Goal: Task Accomplishment & Management: Manage account settings

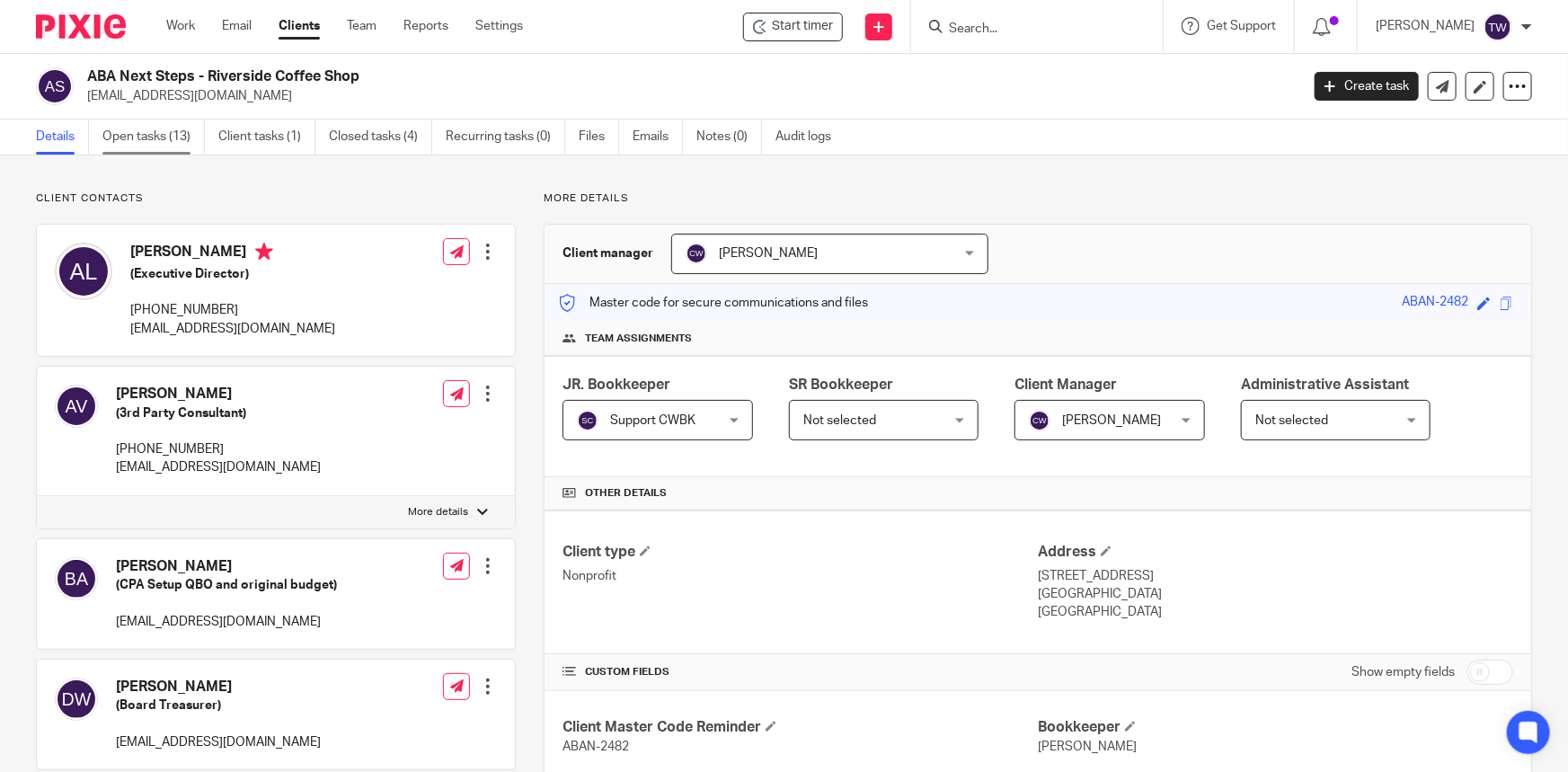
click at [131, 143] on link "Open tasks (13)" at bounding box center [153, 137] width 103 height 35
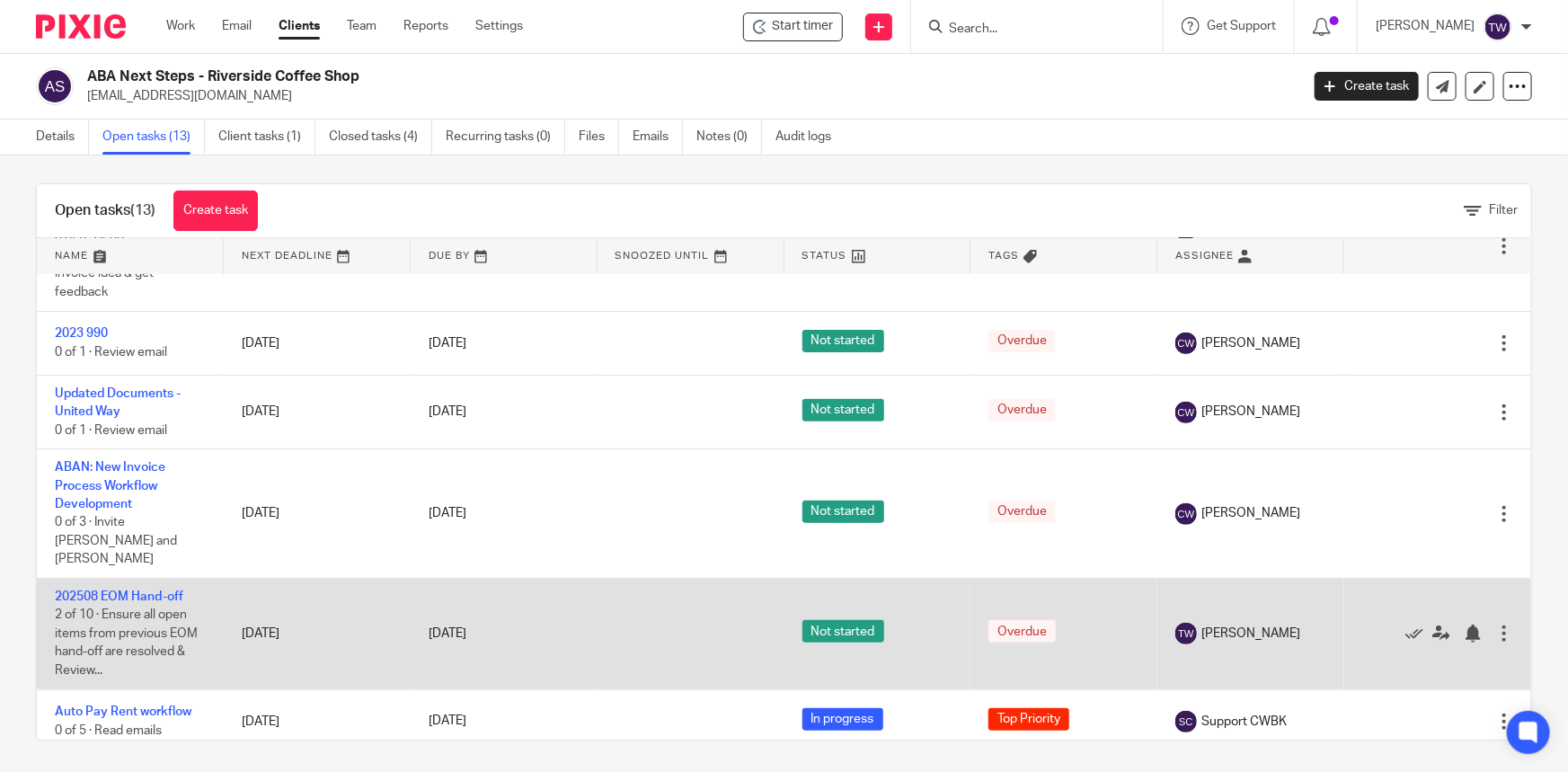
scroll to position [12, 0]
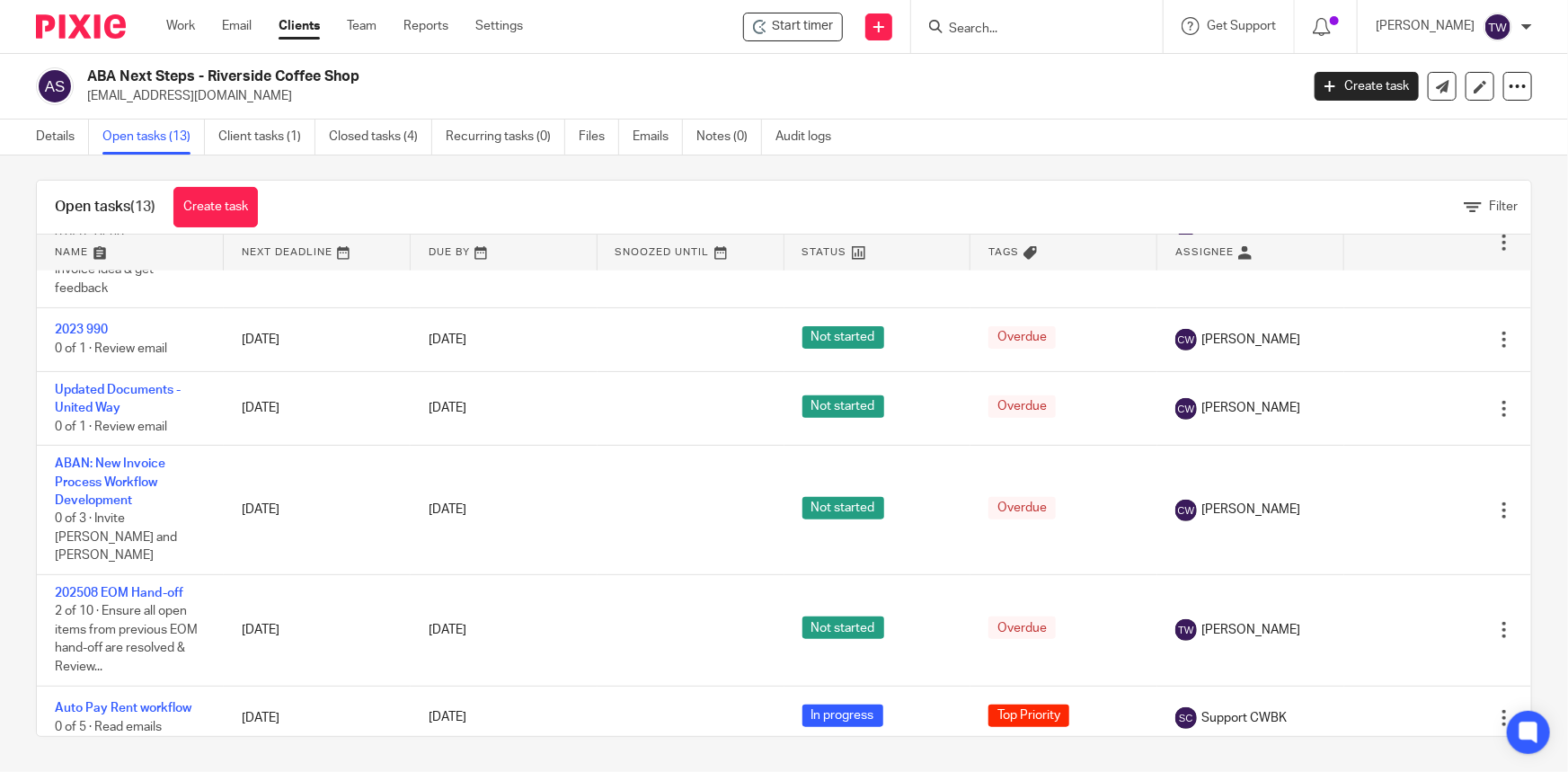
click at [296, 24] on link "Clients" at bounding box center [299, 26] width 41 height 18
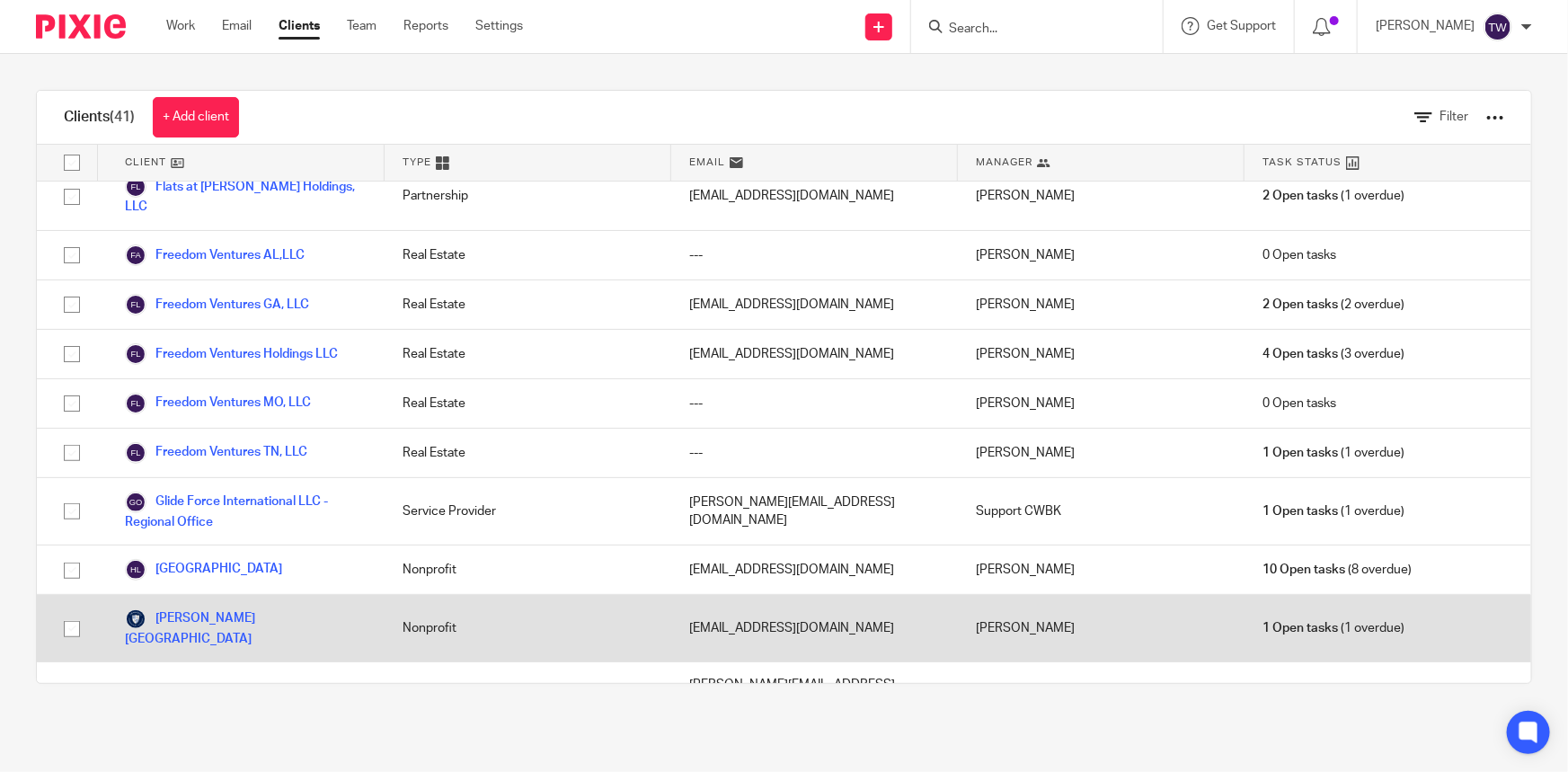
scroll to position [817, 0]
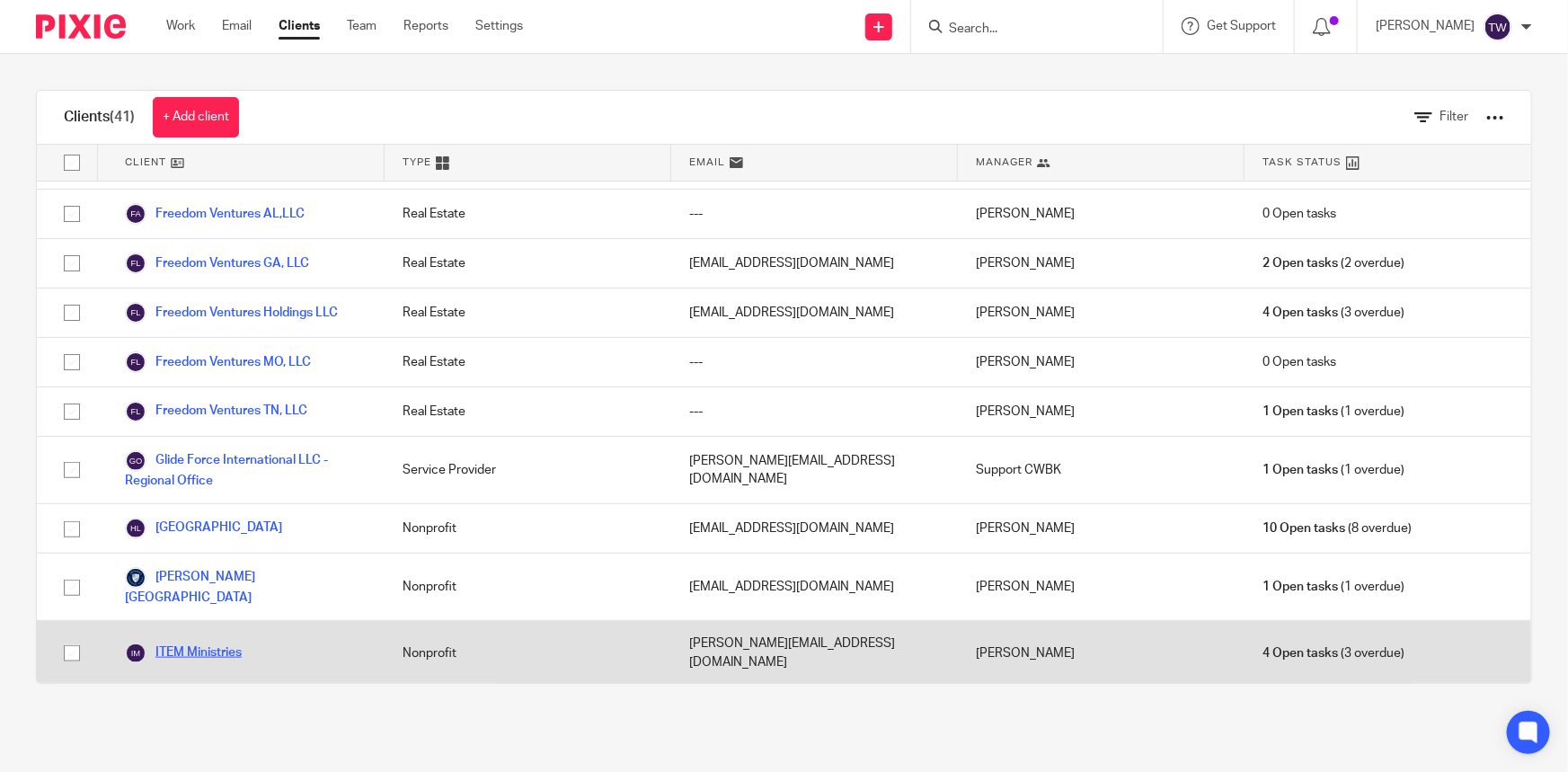
click at [204, 643] on link "ITEM Ministries" at bounding box center [183, 653] width 117 height 21
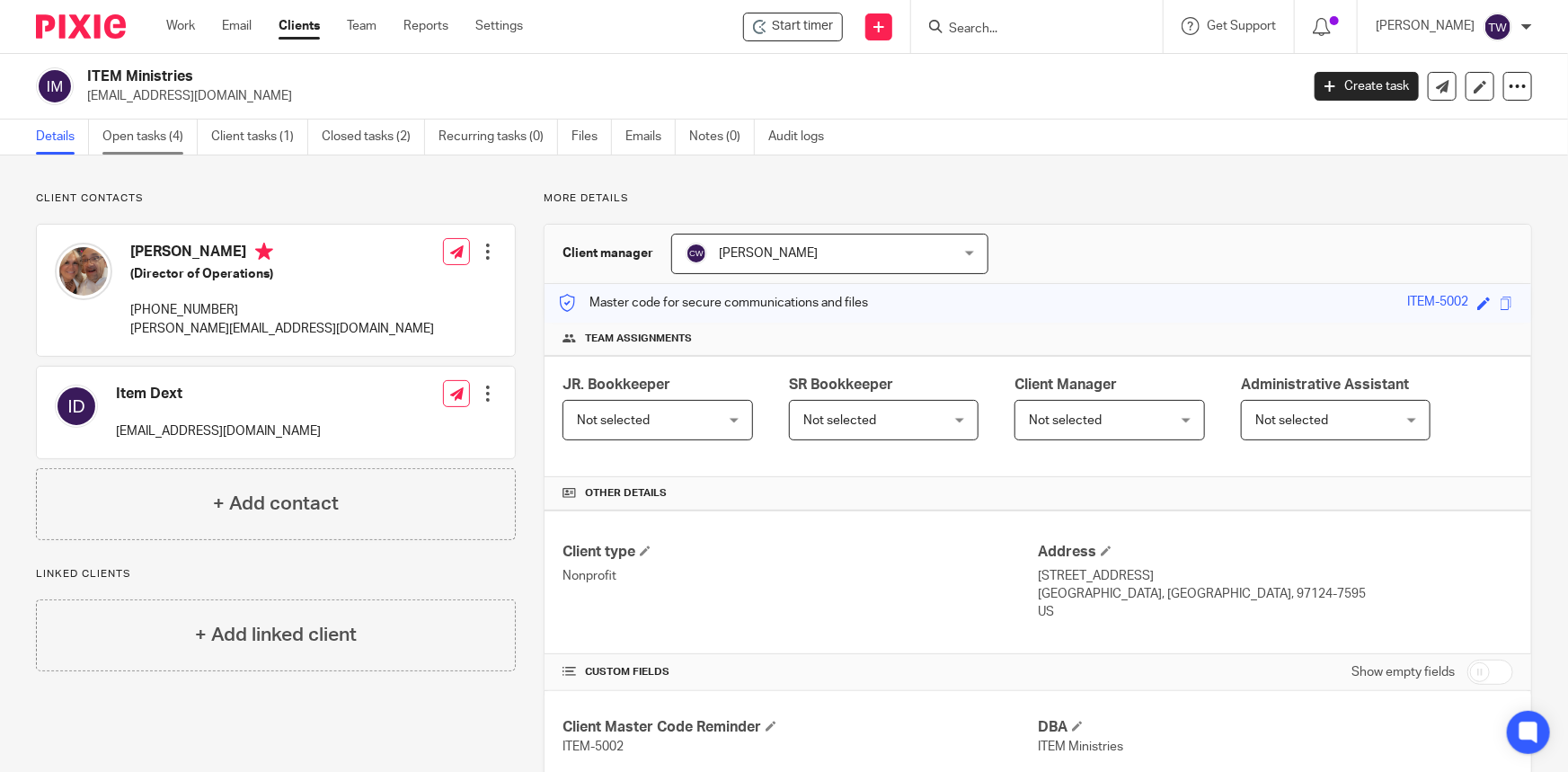
click at [142, 131] on link "Open tasks (4)" at bounding box center [150, 137] width 95 height 35
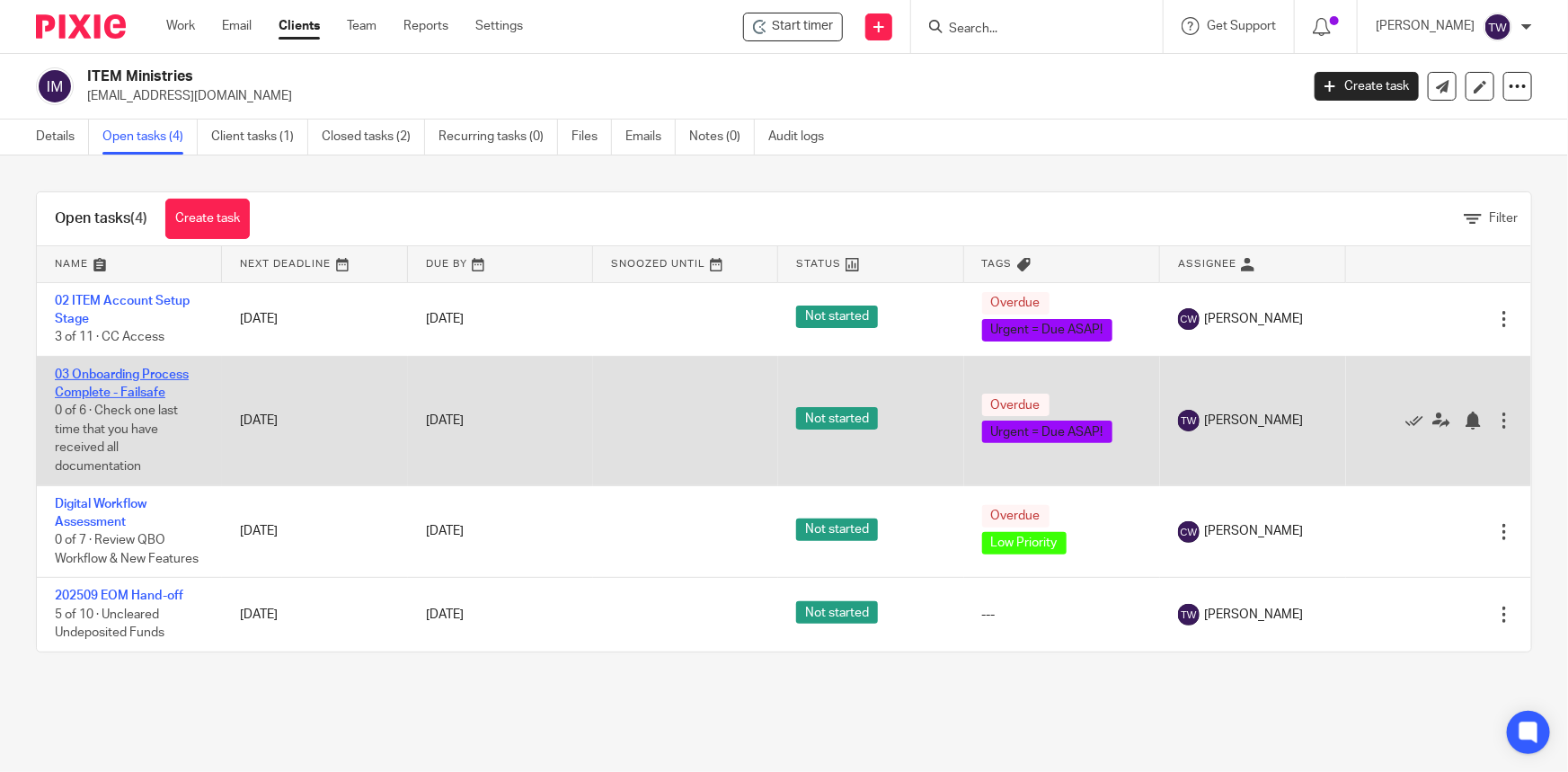
drag, startPoint x: 69, startPoint y: 364, endPoint x: 68, endPoint y: 386, distance: 22.0
click at [68, 368] on tbody "02 ITEM Account Setup Stage 3 of 11 · CC Access [DATE] [DATE] Not started Overd…" at bounding box center [784, 466] width 1495 height 369
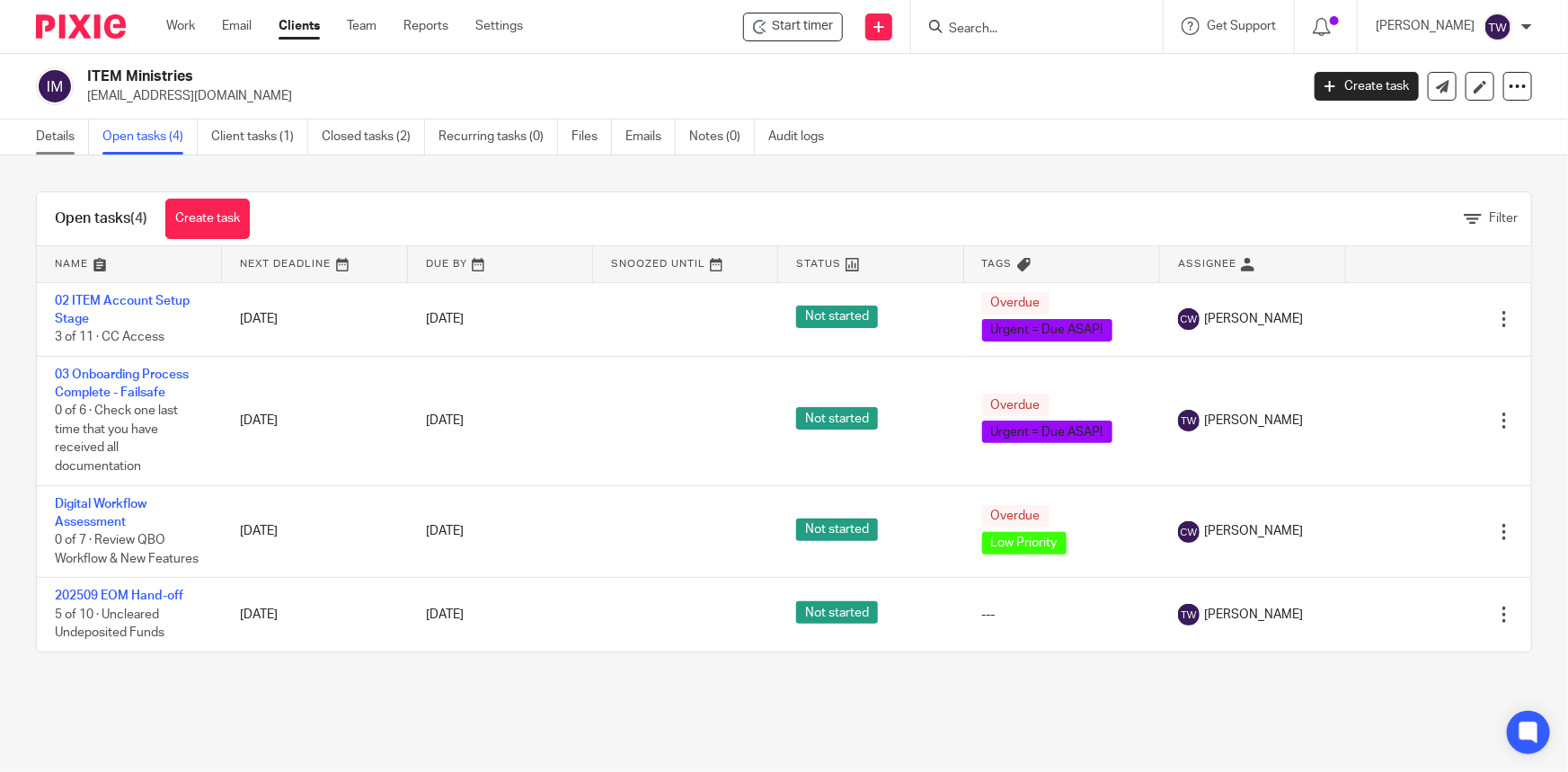
click at [62, 122] on link "Details" at bounding box center [61, 137] width 53 height 35
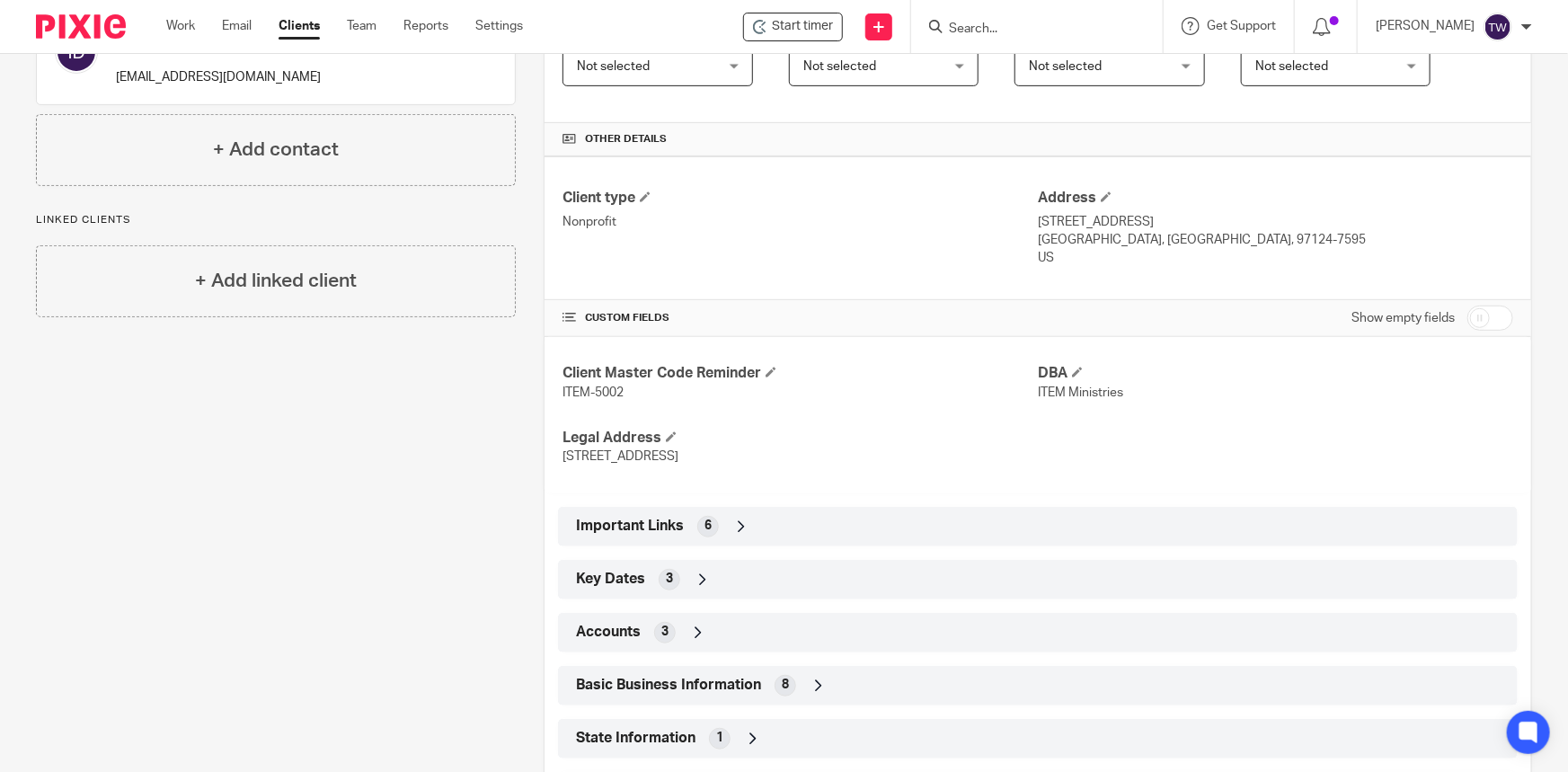
scroll to position [442, 0]
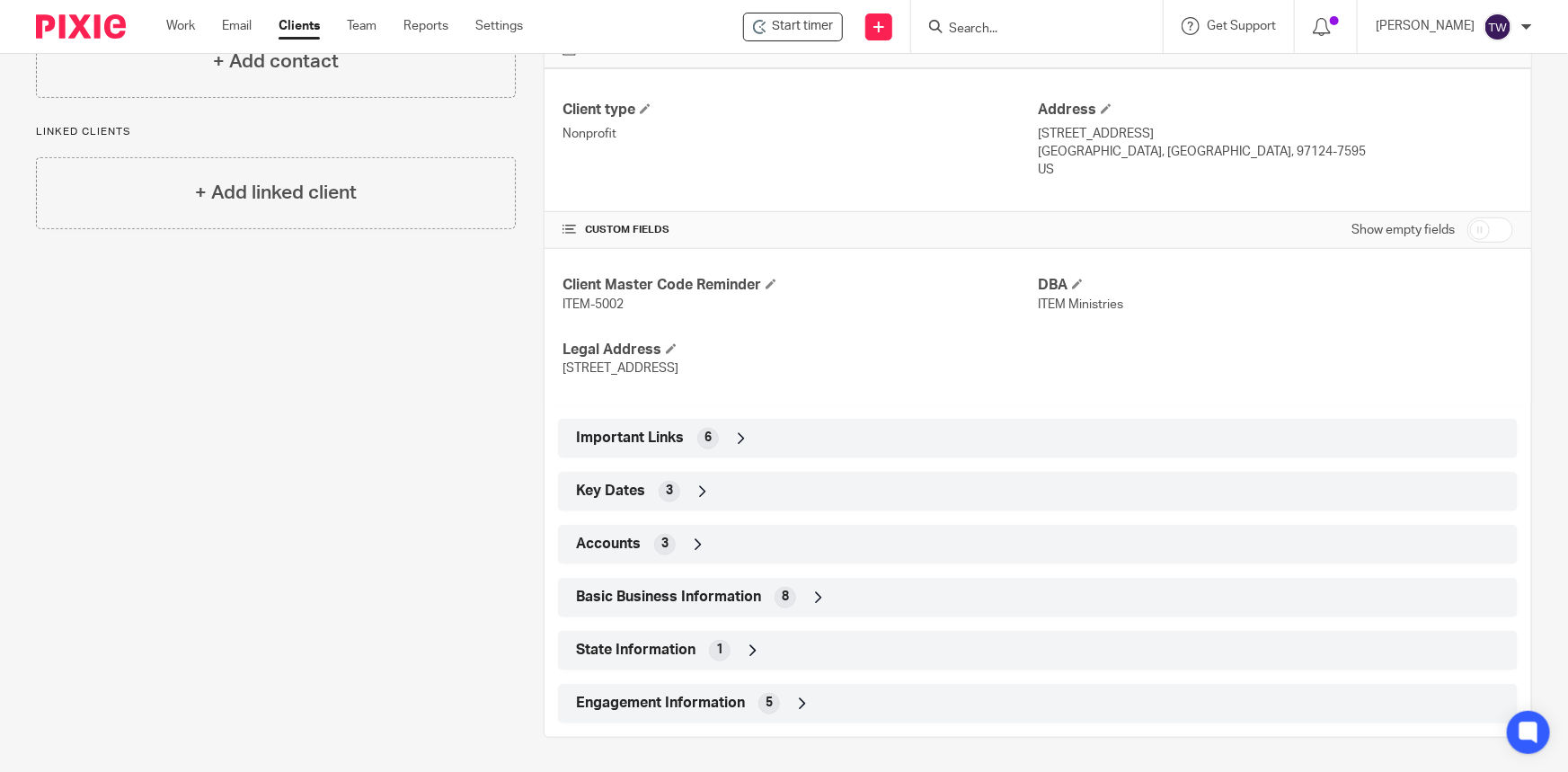
click at [743, 433] on icon at bounding box center [741, 438] width 18 height 18
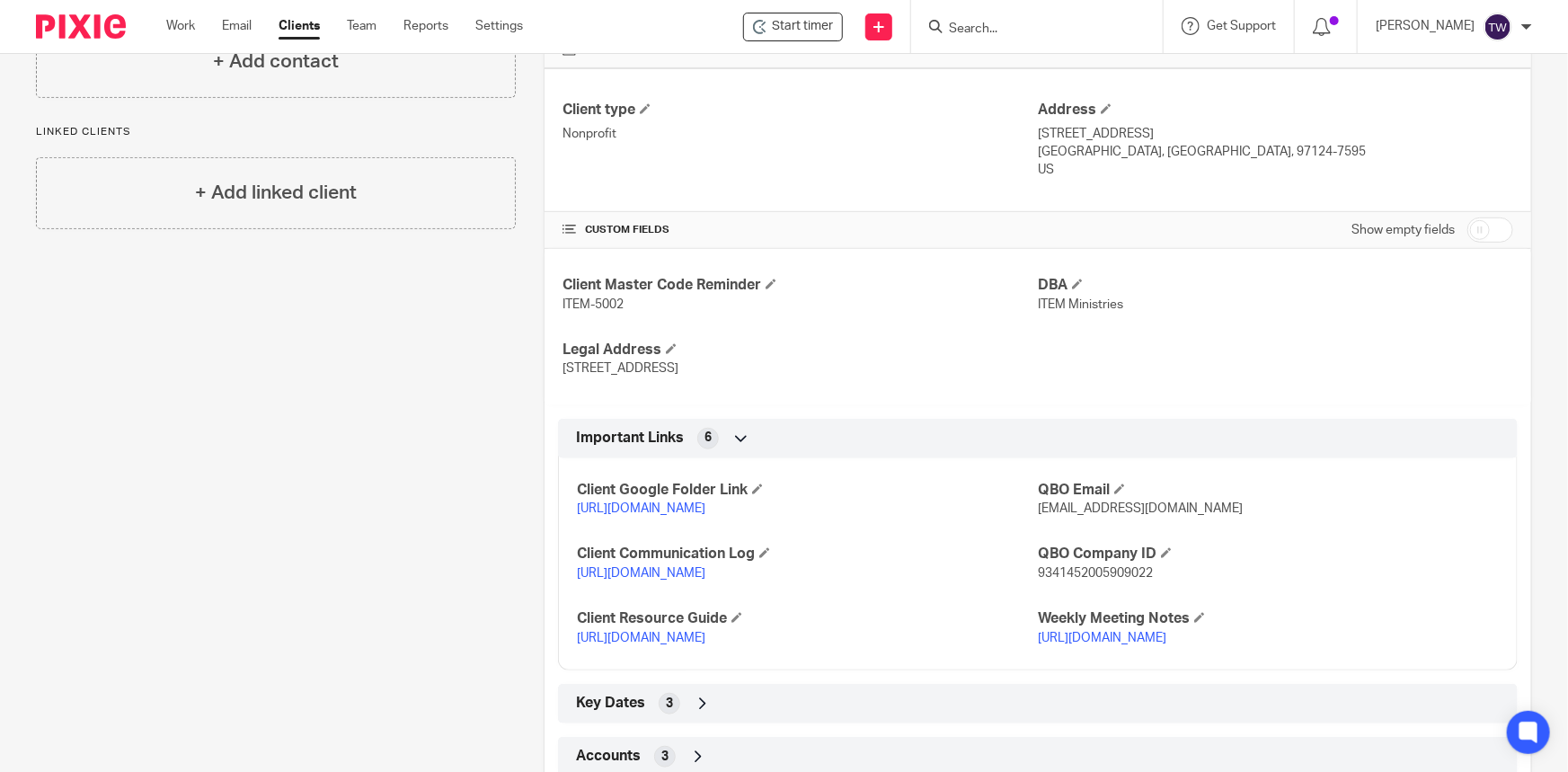
click at [699, 647] on p "https://docs.google.com/document/d/1T6_UEiQCFulJywOPbOeY3E7SHs8_ELN28mZ39dEO6QM…" at bounding box center [807, 638] width 461 height 18
click at [696, 644] on link "https://docs.google.com/document/d/1T6_UEiQCFulJywOPbOeY3E7SHs8_ELN28mZ39dEO6QM…" at bounding box center [642, 638] width 129 height 12
